Goal: Entertainment & Leisure: Consume media (video, audio)

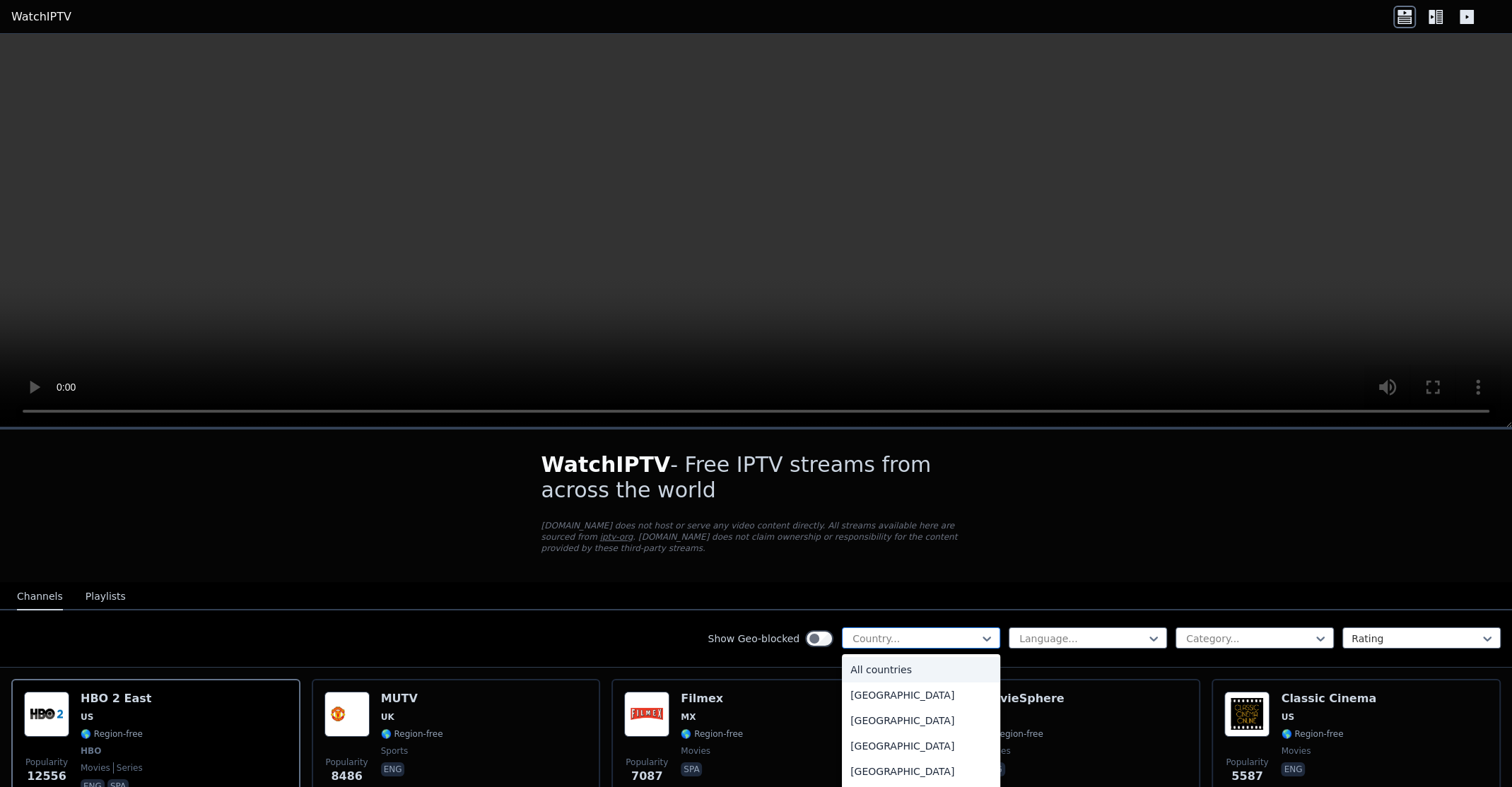
click at [948, 634] on div "Country..." at bounding box center [920, 638] width 159 height 21
click at [903, 713] on div "[GEOGRAPHIC_DATA]" at bounding box center [920, 720] width 159 height 25
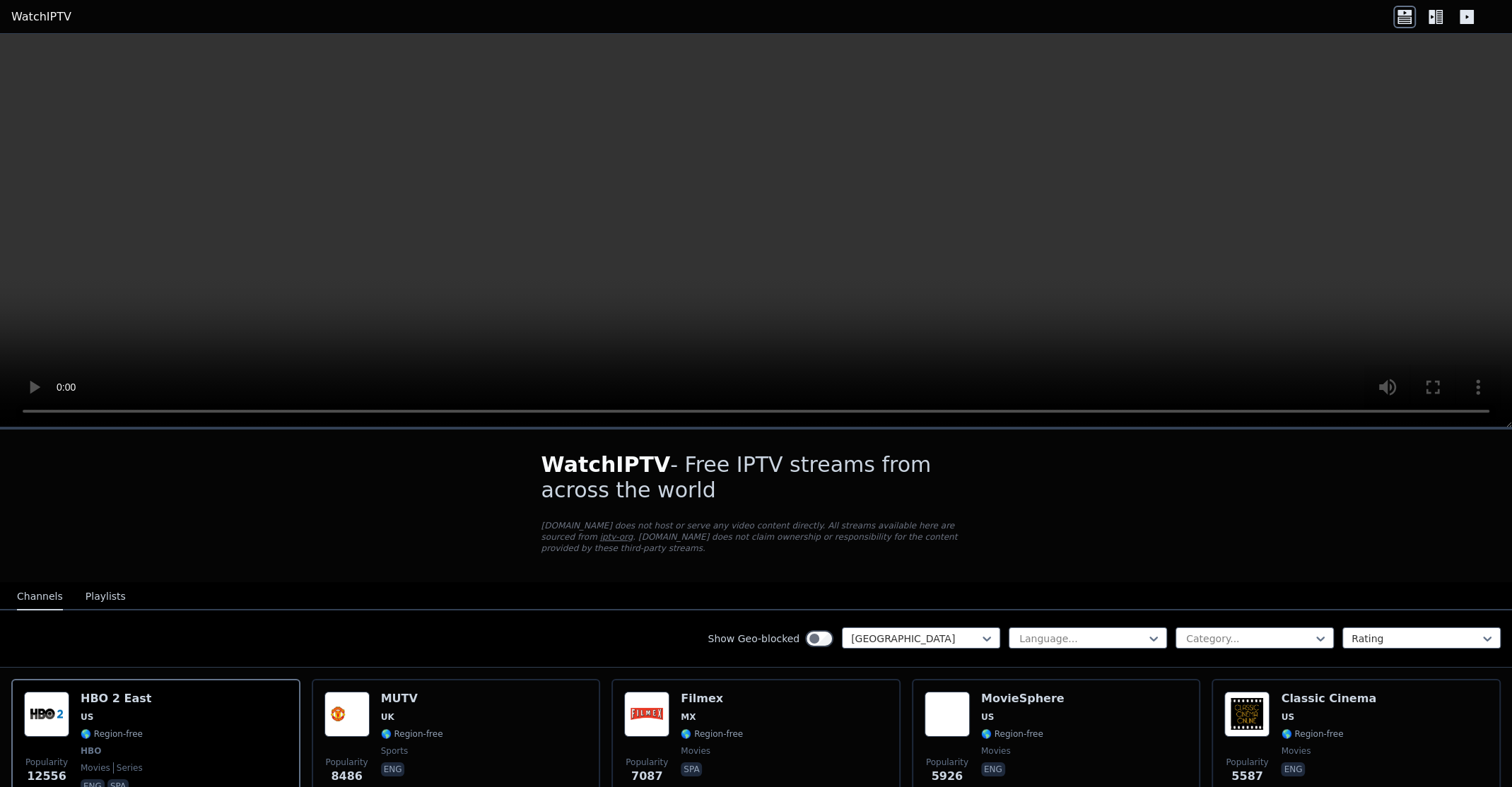
click at [957, 613] on div "Show Geo-blocked option [GEOGRAPHIC_DATA], selected. [GEOGRAPHIC_DATA] Language…" at bounding box center [756, 639] width 1512 height 57
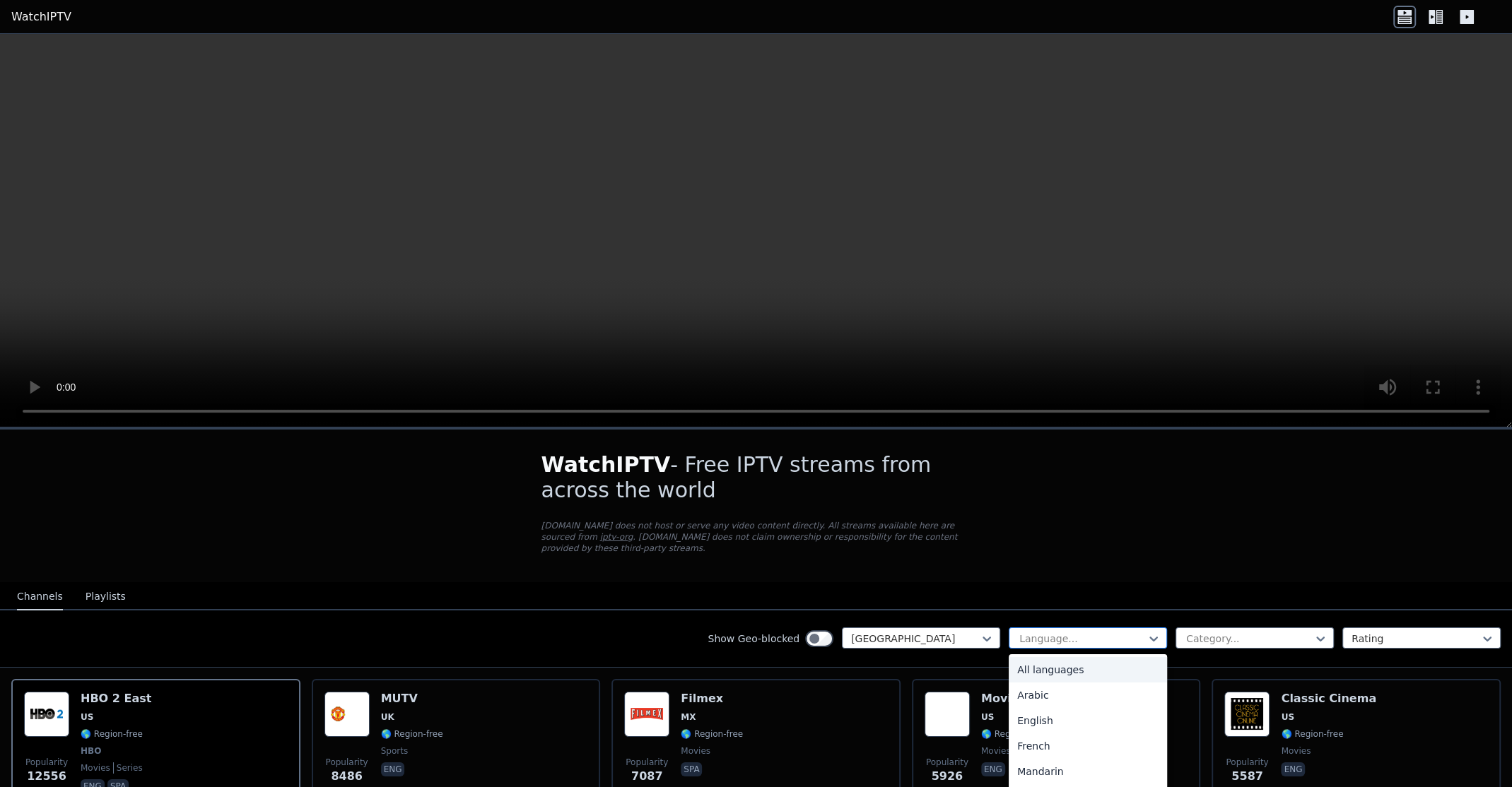
click at [1049, 632] on div at bounding box center [1083, 639] width 129 height 14
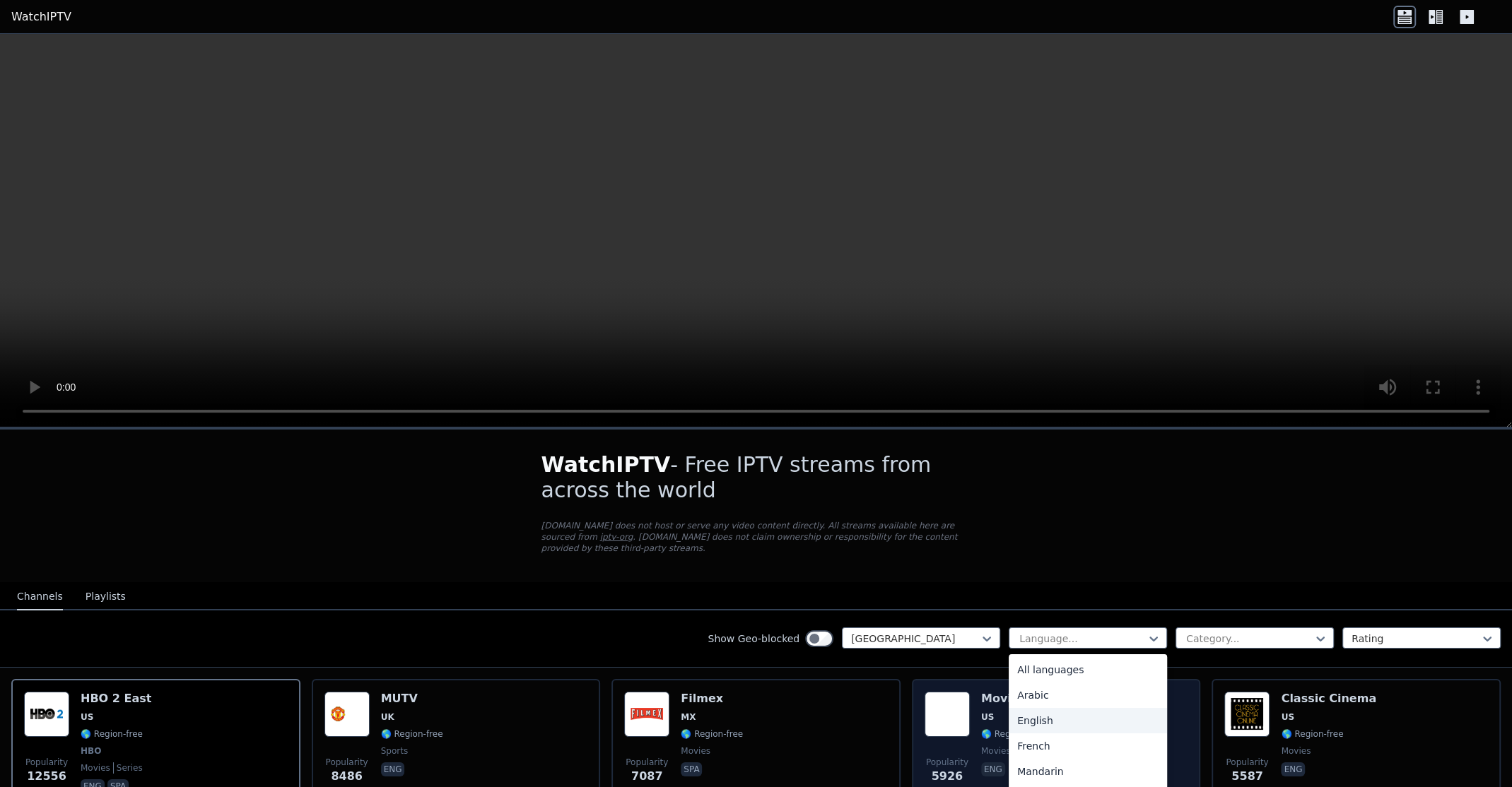
click at [1045, 683] on div "Arabic" at bounding box center [1088, 695] width 159 height 25
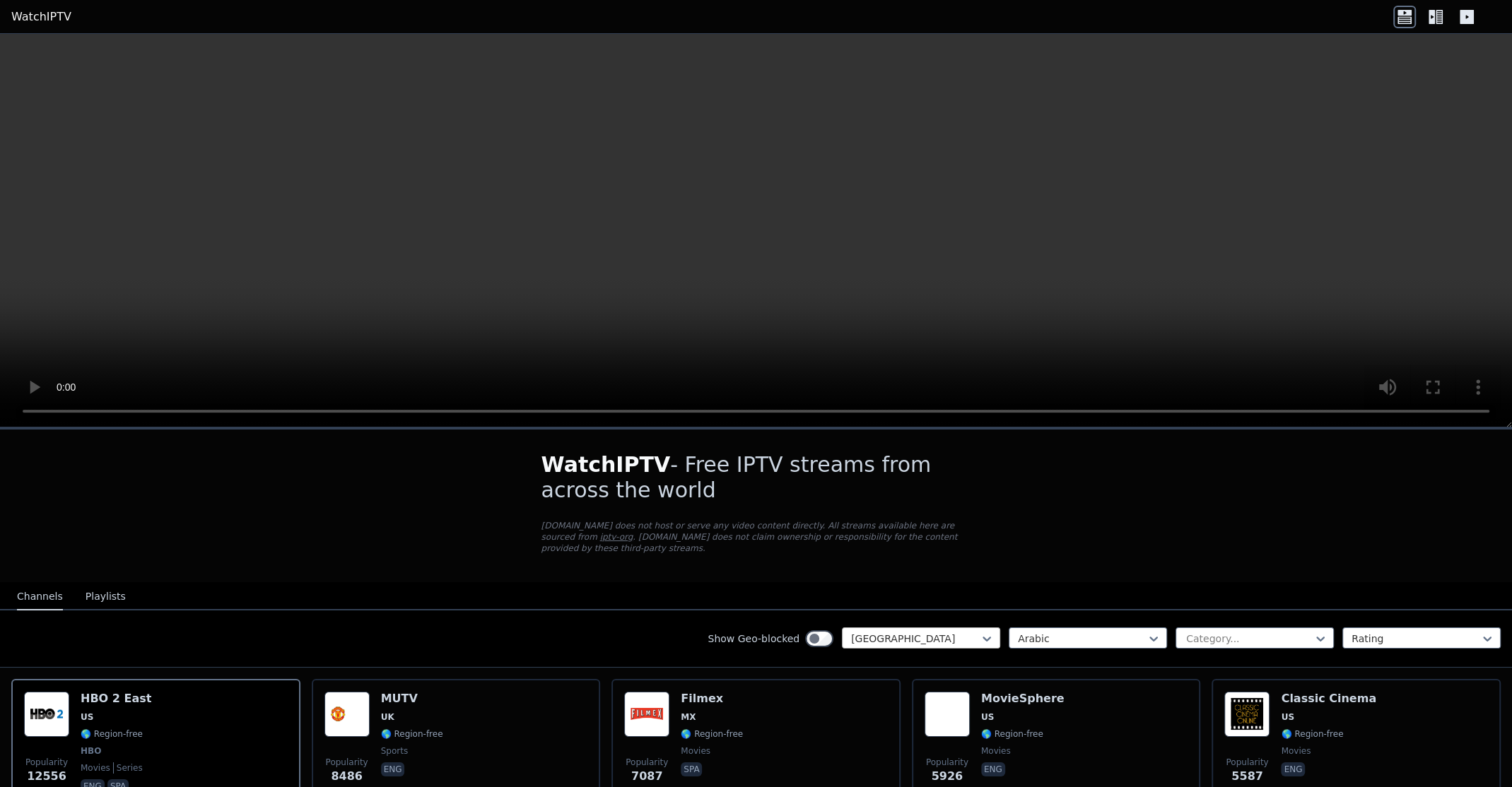
click at [965, 632] on div at bounding box center [915, 639] width 129 height 14
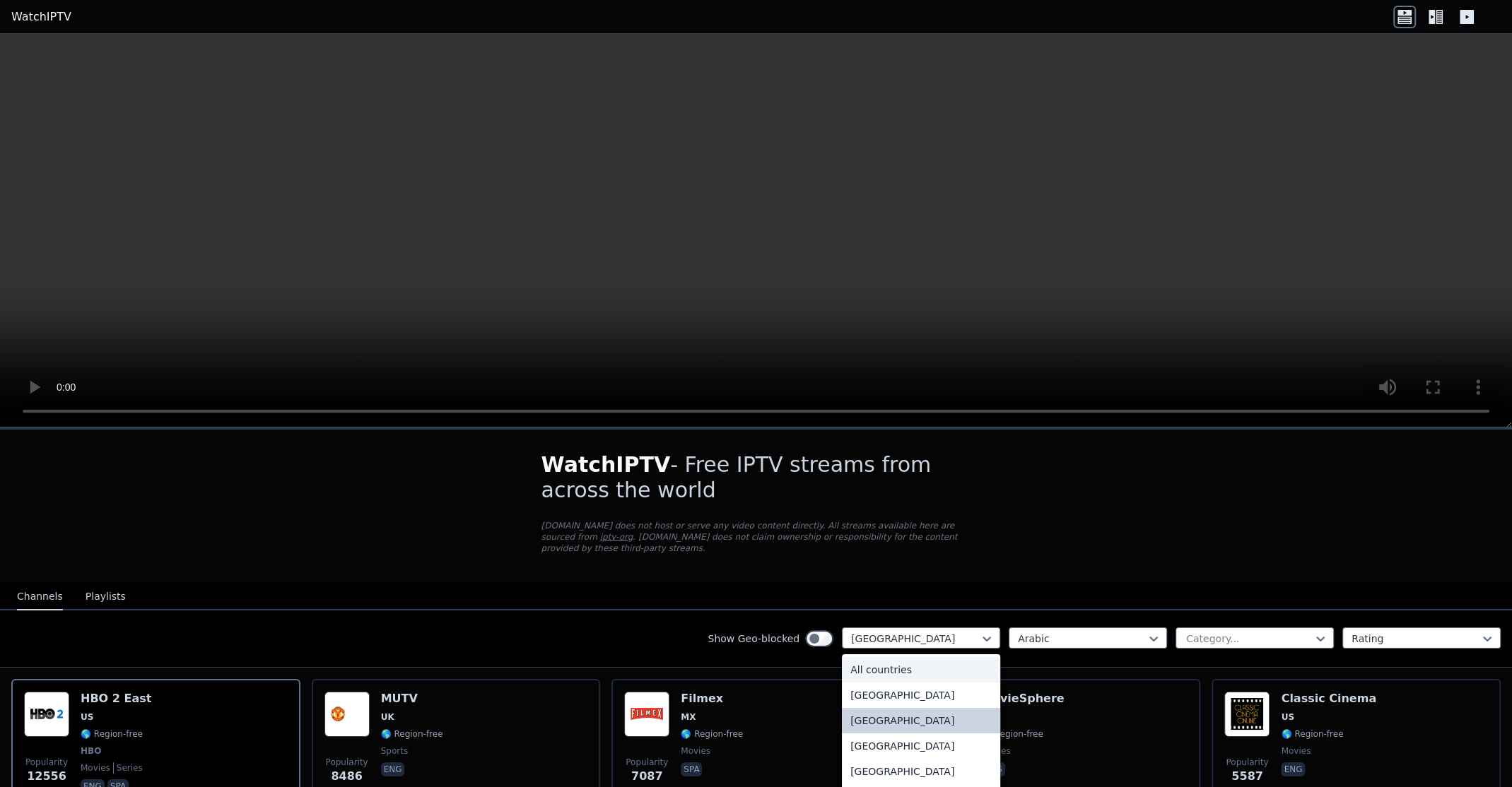
click at [939, 657] on div "All countries" at bounding box center [920, 670] width 159 height 25
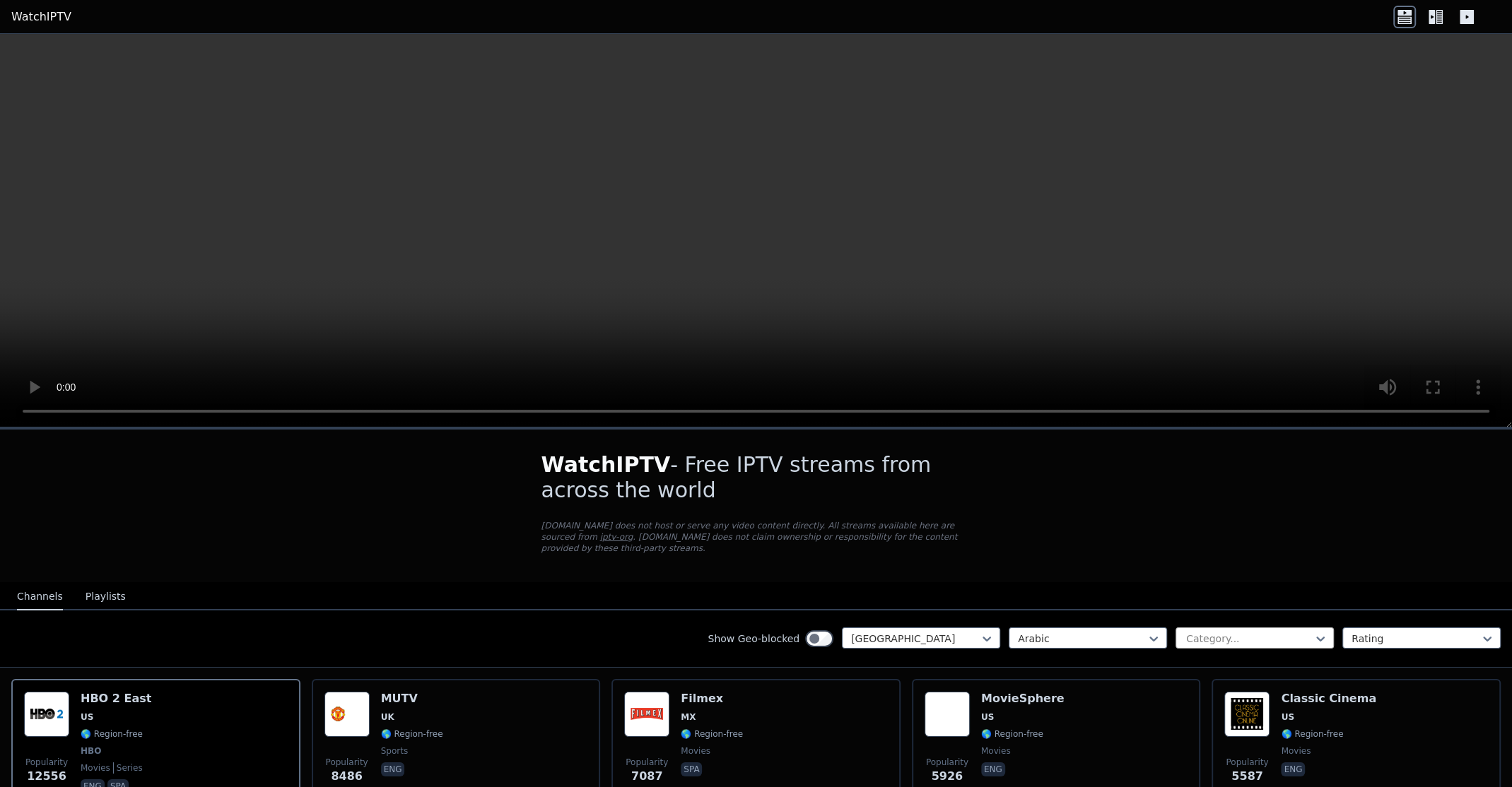
click at [1195, 632] on div at bounding box center [1249, 639] width 129 height 14
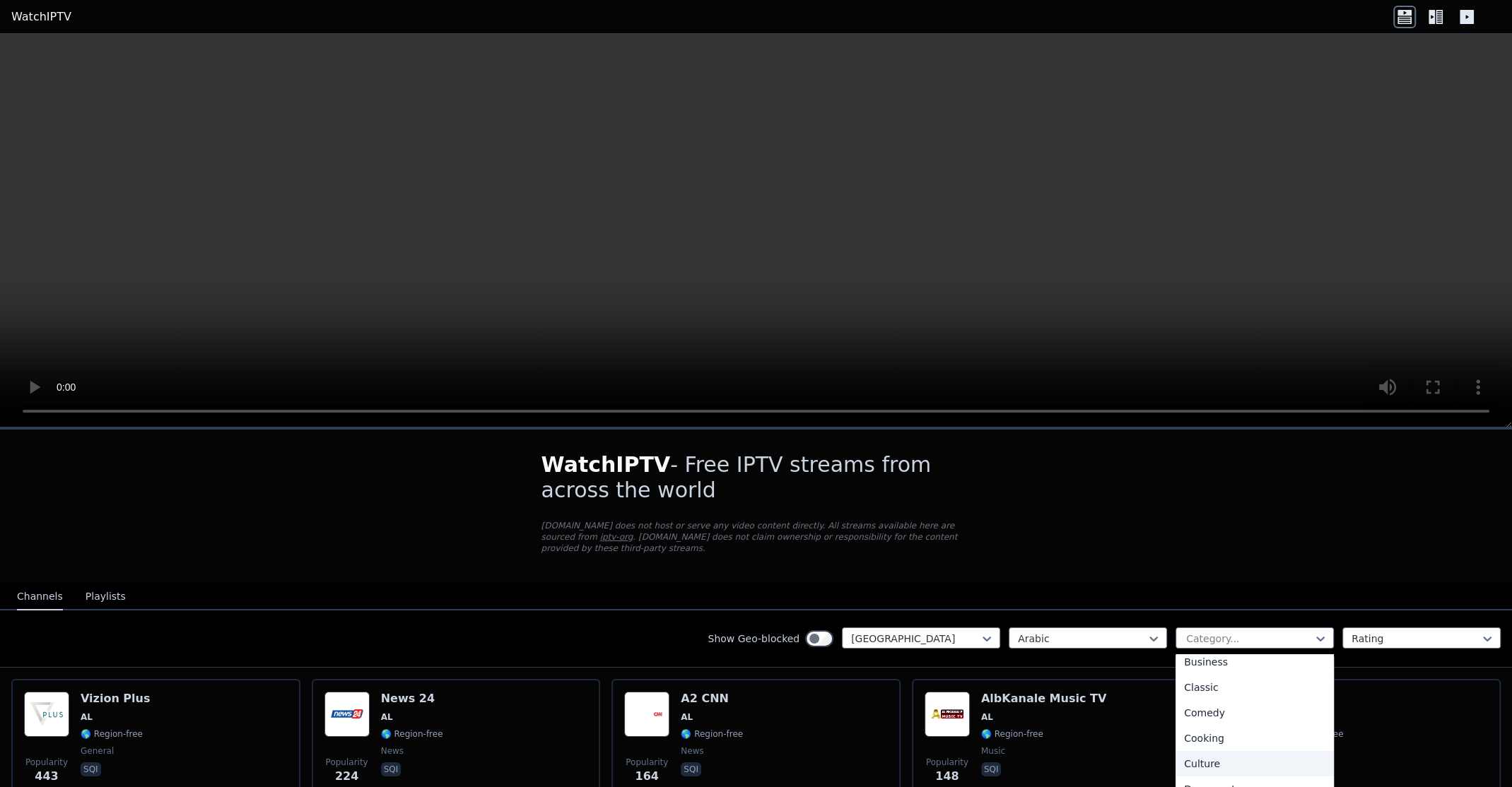
scroll to position [139, 0]
click at [1254, 727] on div "Documentary" at bounding box center [1254, 734] width 159 height 25
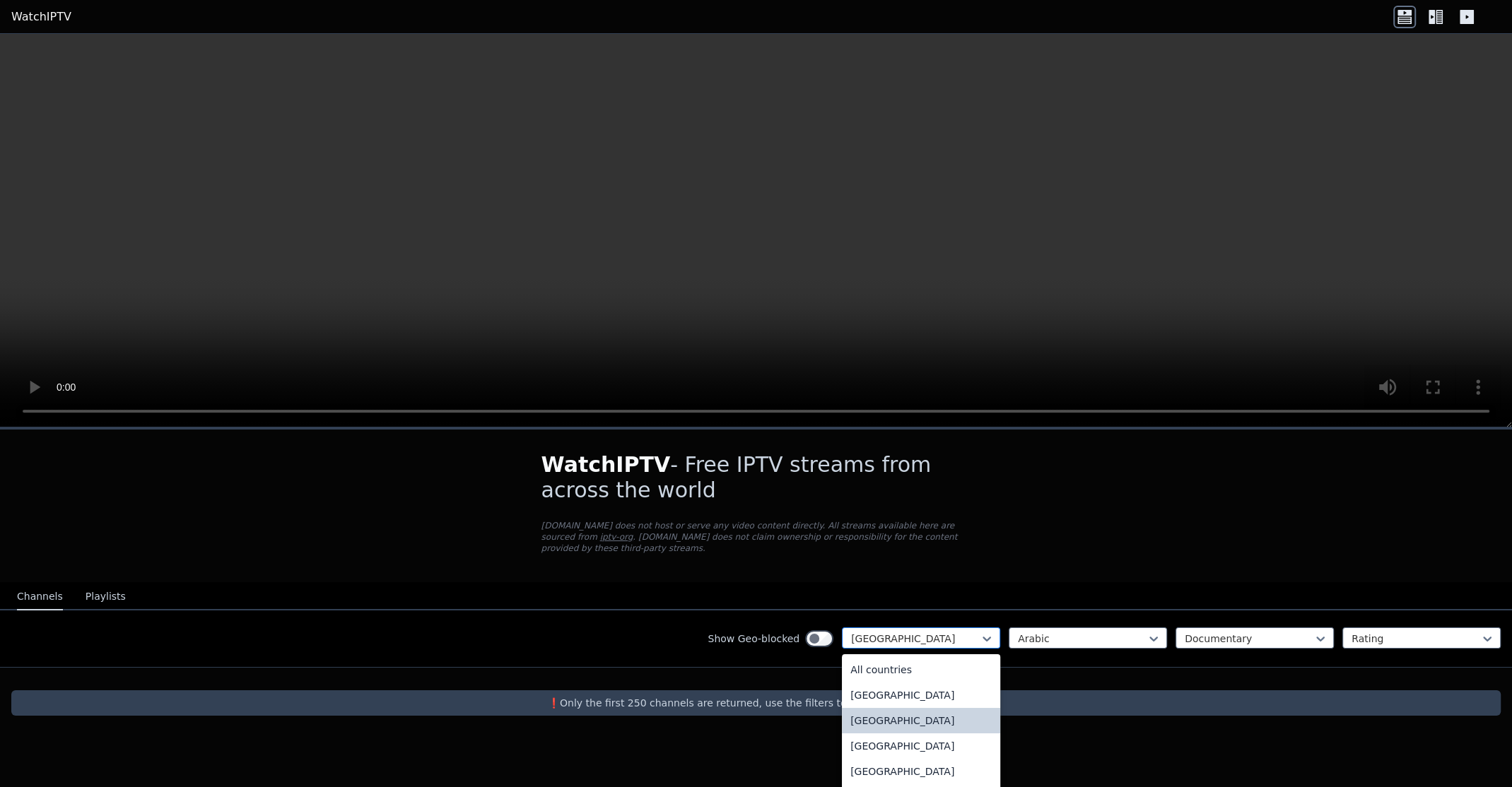
click at [967, 632] on div at bounding box center [915, 639] width 129 height 14
click at [972, 657] on div "All countries" at bounding box center [920, 670] width 159 height 25
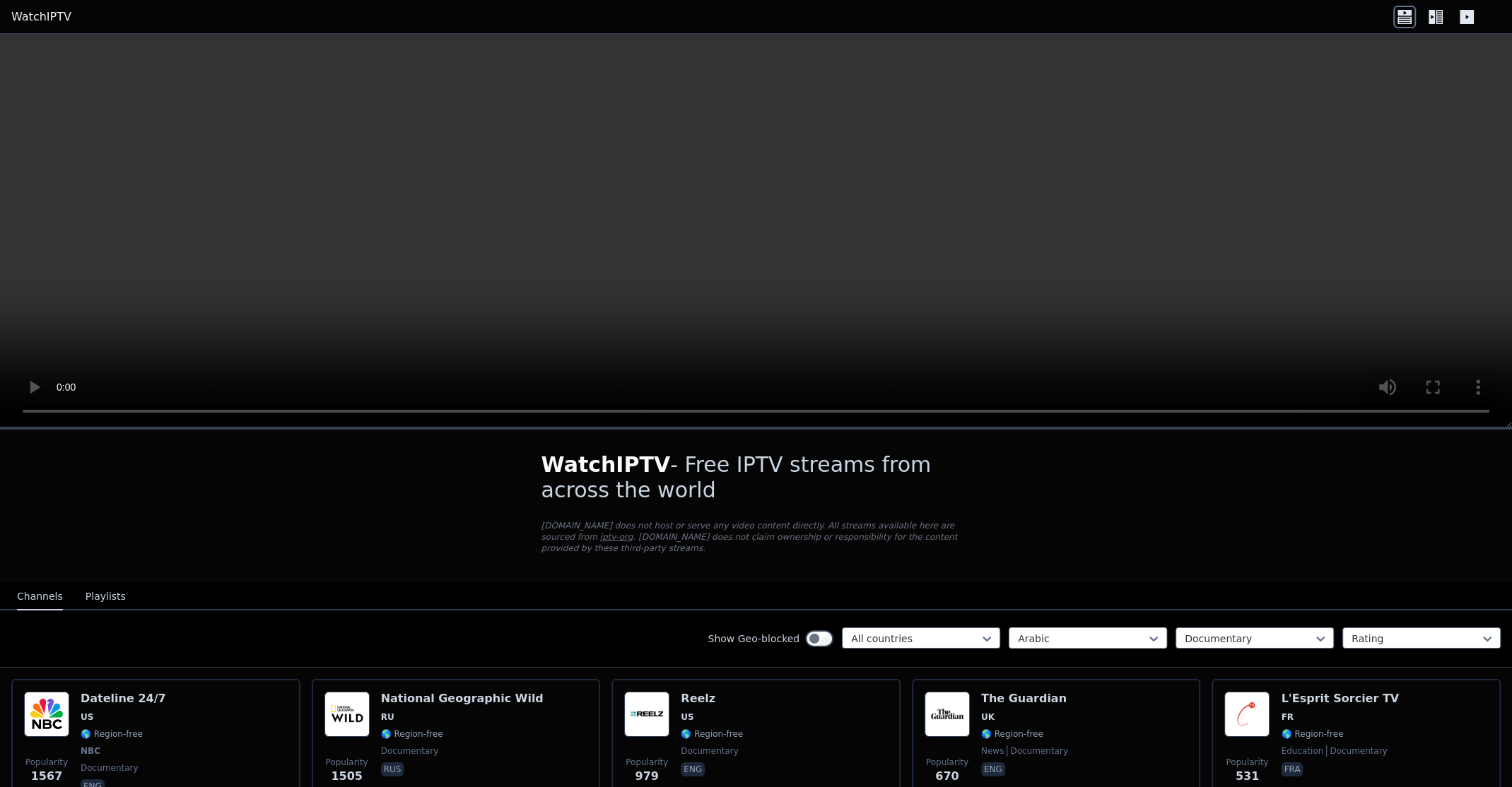
click at [1075, 632] on div at bounding box center [1083, 639] width 129 height 14
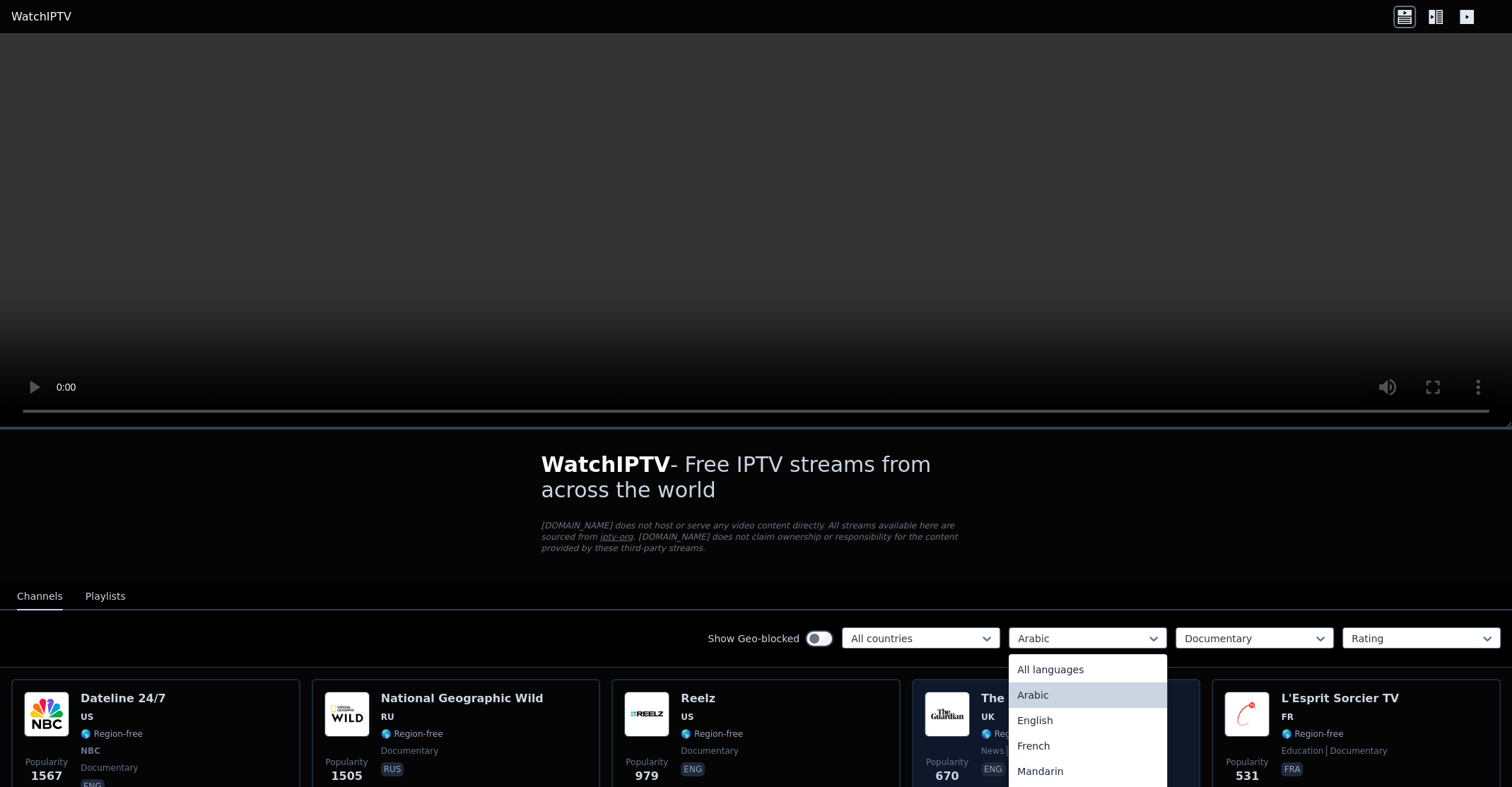
click at [1046, 683] on div "Arabic" at bounding box center [1088, 695] width 159 height 25
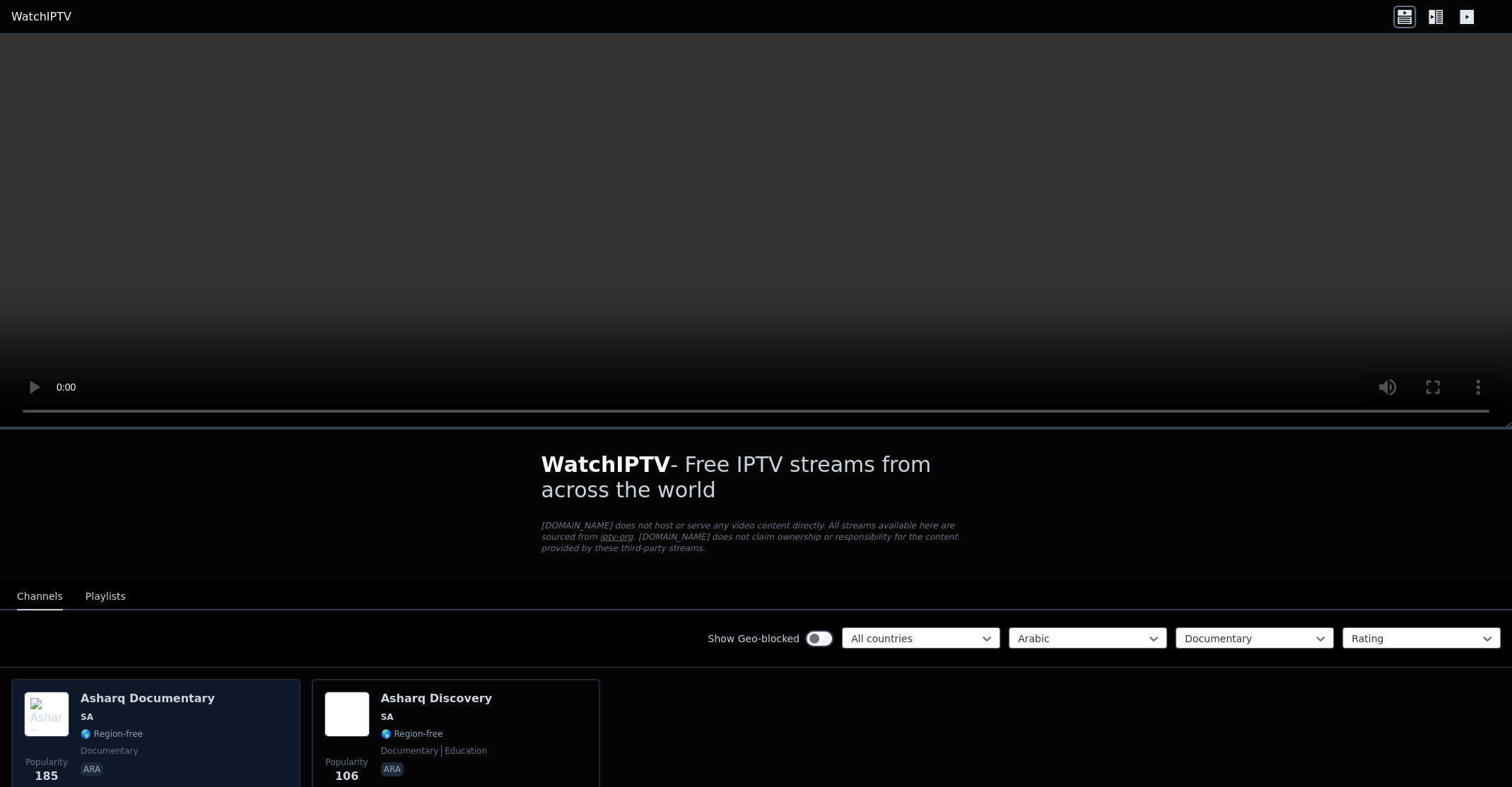
click at [225, 706] on div "Popularity 185 Asharq Documentary SA 🌎 Region-free documentary ara" at bounding box center [156, 743] width 264 height 102
